Goal: Task Accomplishment & Management: Manage account settings

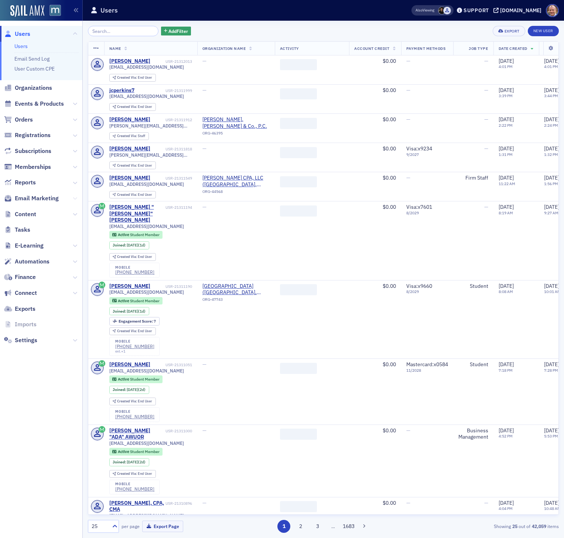
click at [76, 198] on icon at bounding box center [75, 198] width 4 height 4
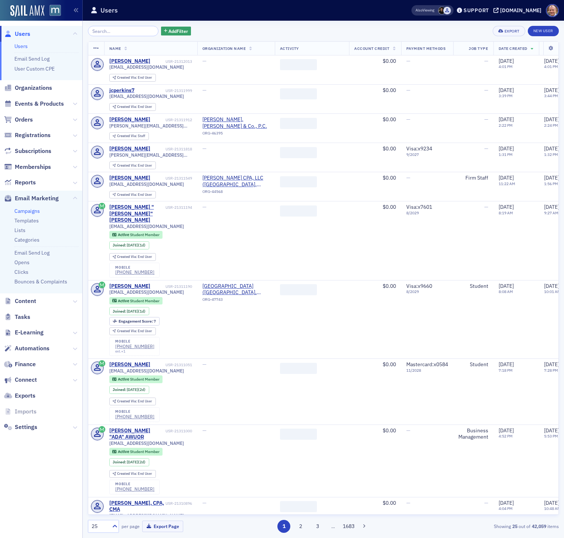
click at [35, 212] on link "Campaigns" at bounding box center [26, 211] width 25 height 7
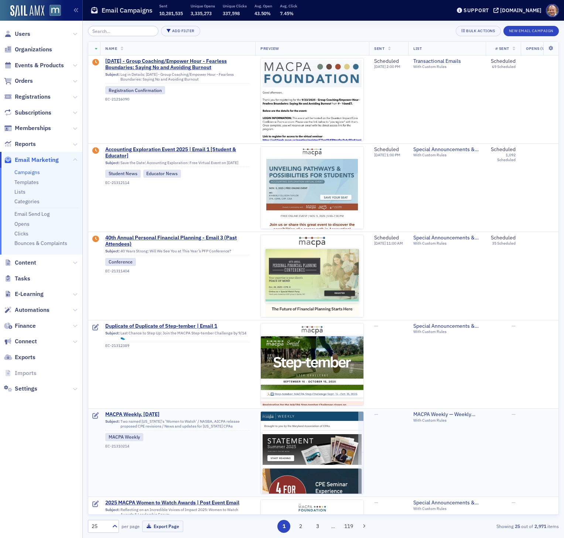
click at [157, 415] on span "MACPA Weekly, [DATE]" at bounding box center [177, 414] width 145 height 7
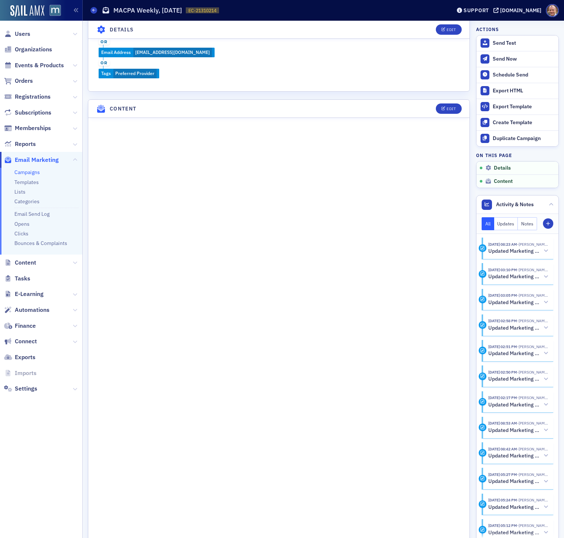
scroll to position [413, 0]
